Goal: Transaction & Acquisition: Subscribe to service/newsletter

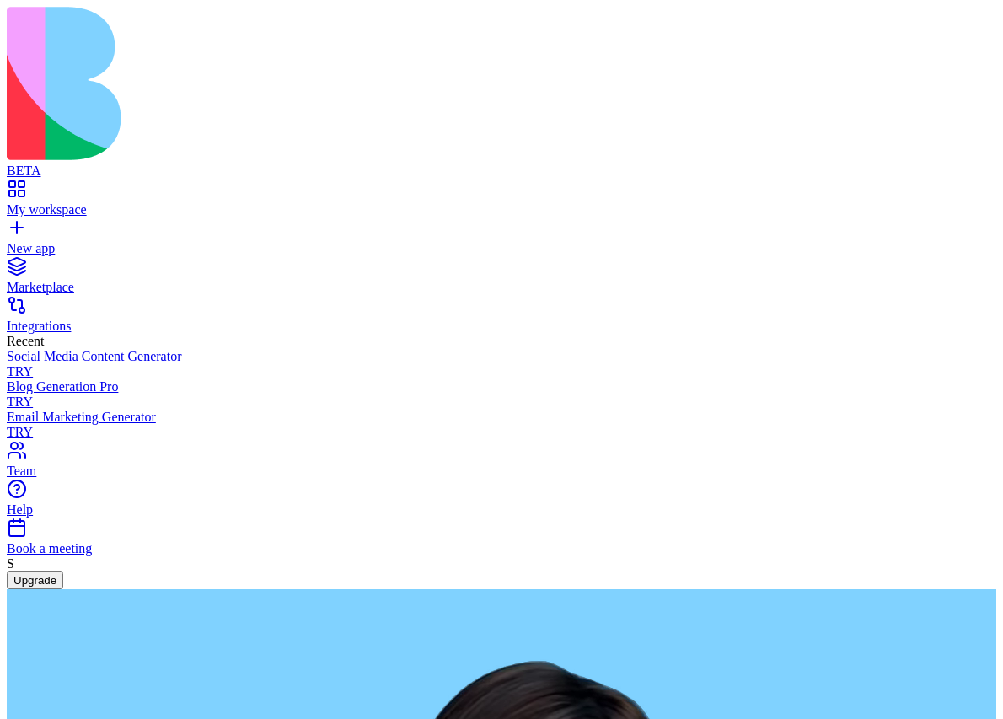
click at [63, 589] on button "Upgrade" at bounding box center [35, 580] width 56 height 18
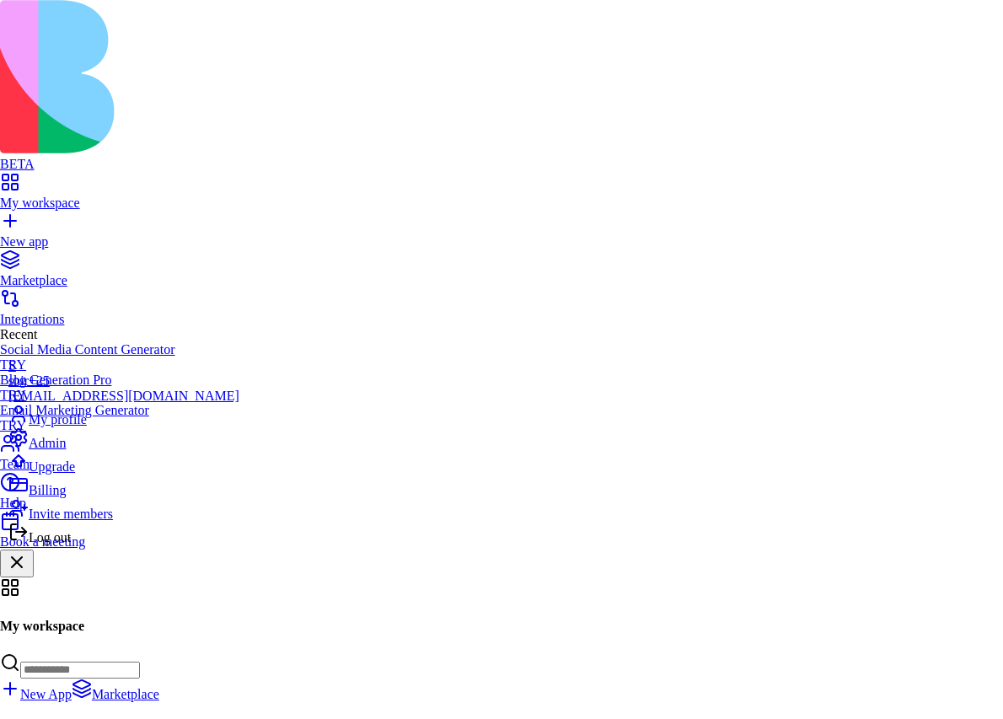
click at [75, 474] on span "Upgrade" at bounding box center [52, 466] width 46 height 14
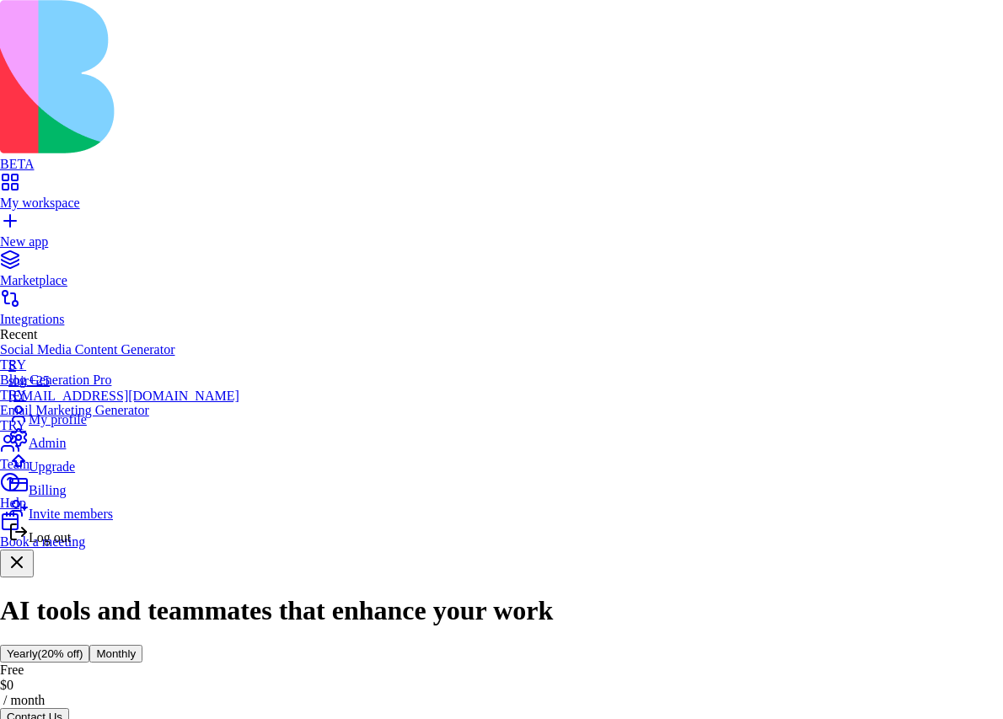
click at [71, 544] on span "Log out" at bounding box center [50, 537] width 42 height 14
